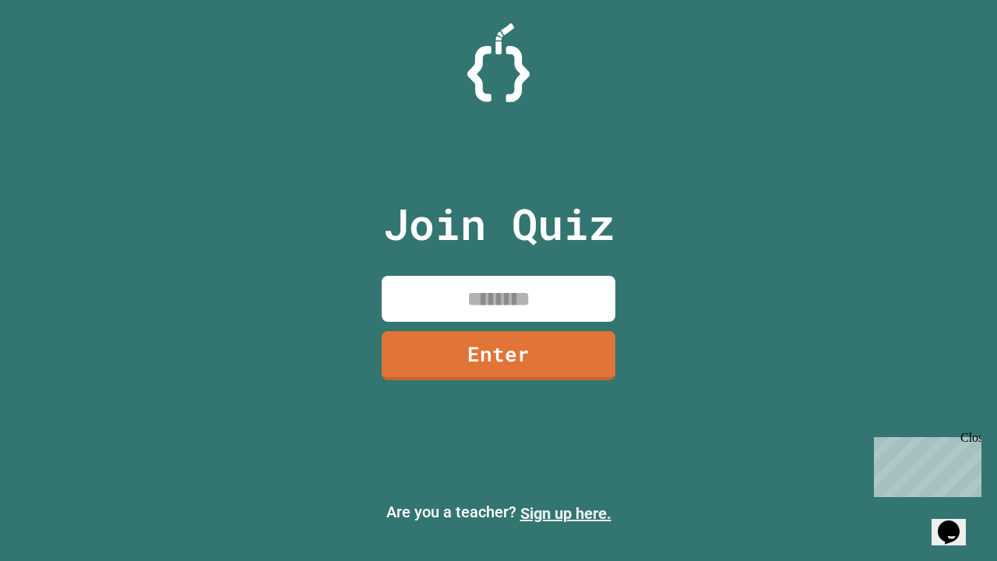
click at [565, 513] on link "Sign up here." at bounding box center [565, 513] width 91 height 19
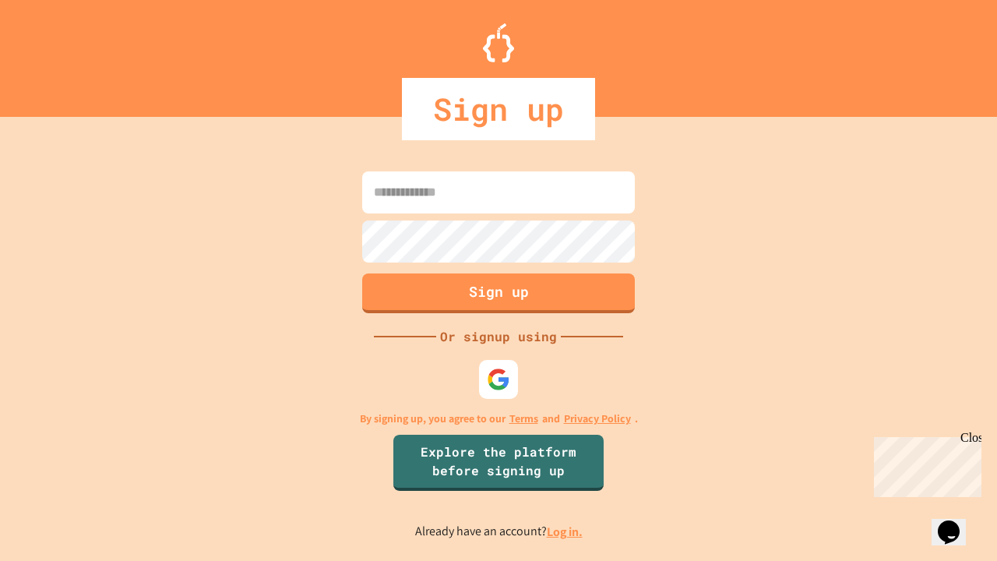
click at [565, 531] on link "Log in." at bounding box center [565, 531] width 36 height 16
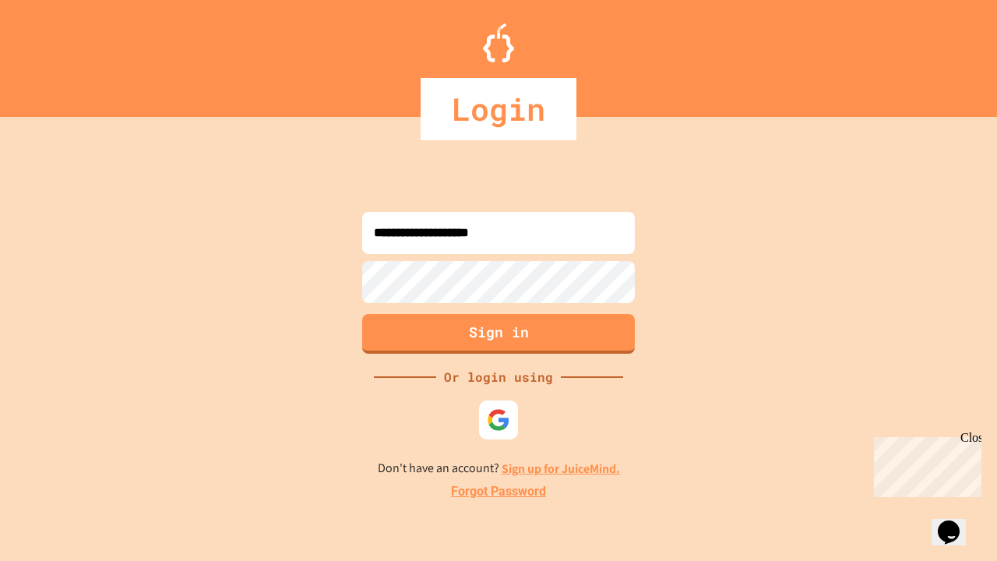
type input "**********"
